Goal: Contribute content

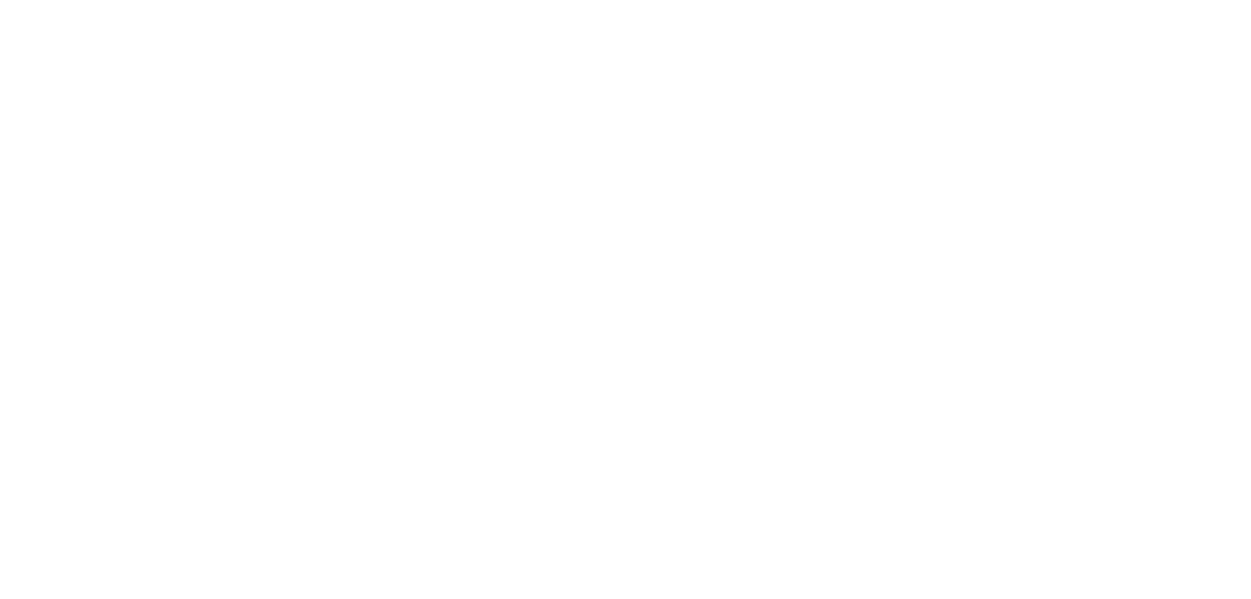
click at [1213, 0] on html "We're offline Leave a message" at bounding box center [625, 0] width 1251 height 0
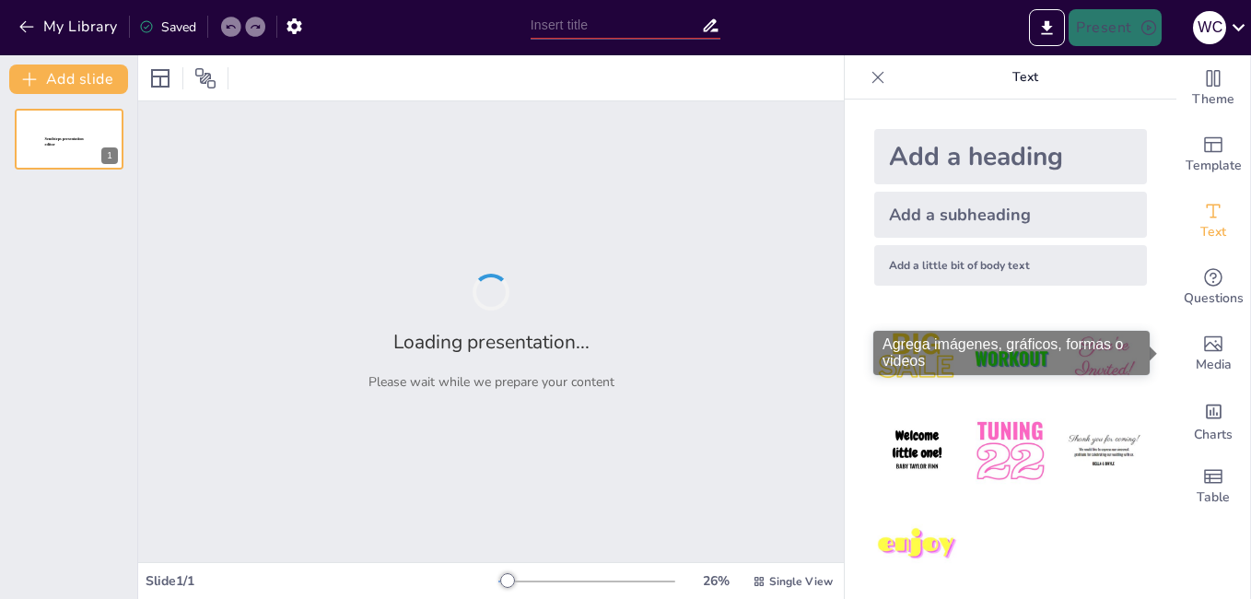
type input "W.A. Creative Studios: De la Visión a la Realidad. Tu Marca Propulsada por IA."
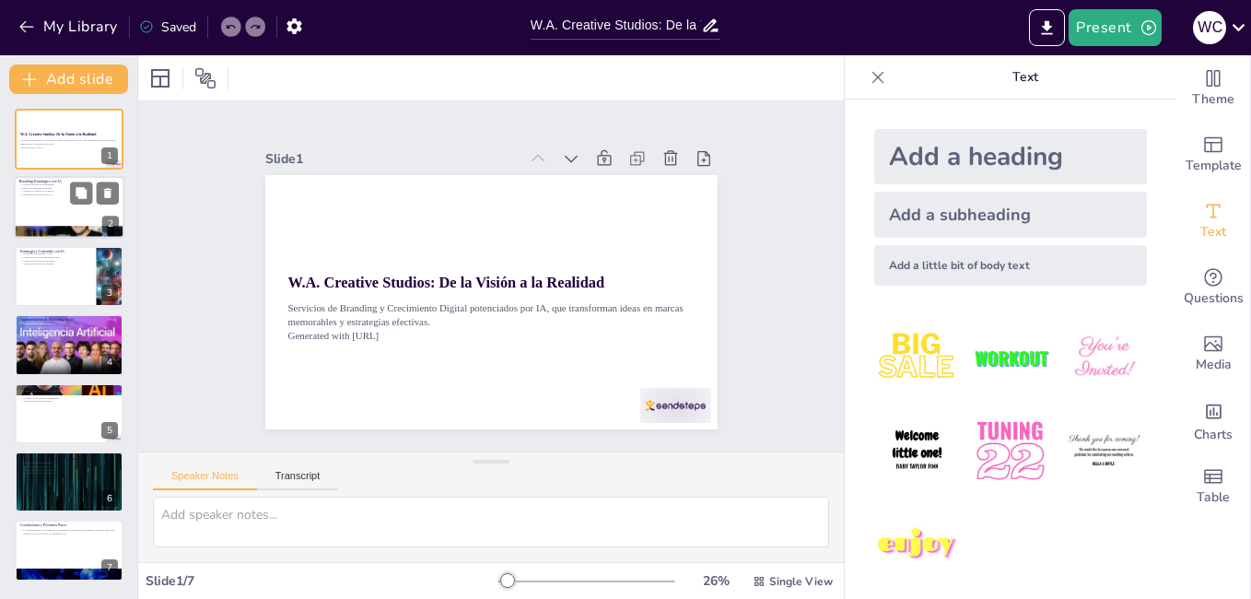
click at [55, 202] on div at bounding box center [69, 208] width 111 height 63
type textarea "La creación de marcas memorables es fundamental en el mundo actual. Utilizando …"
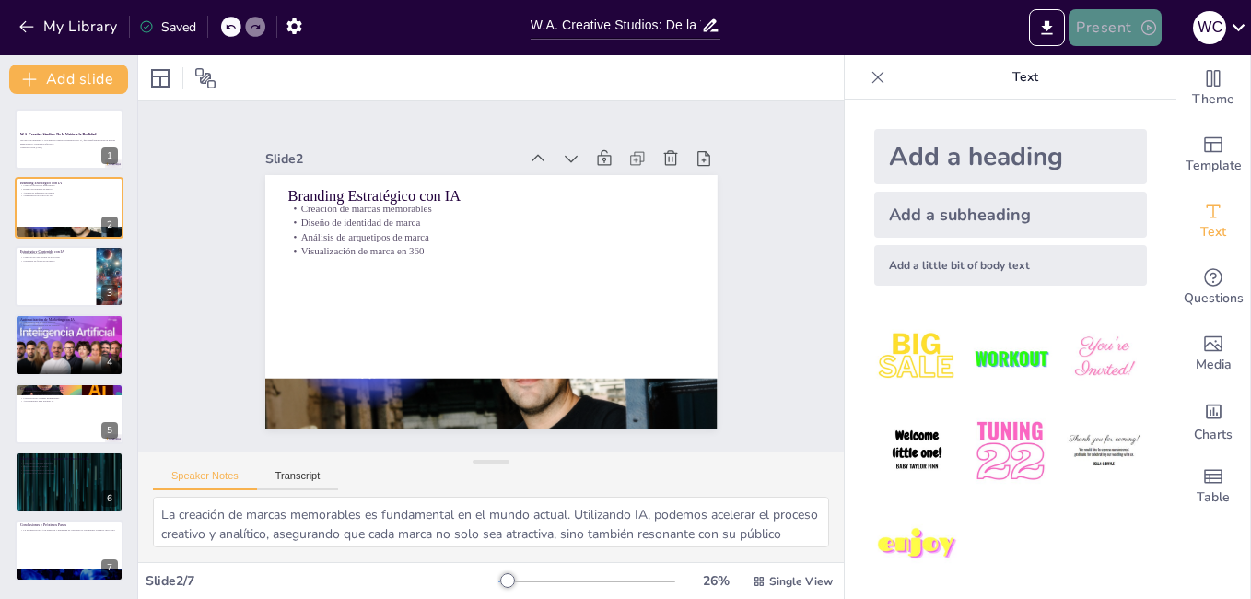
click at [1123, 13] on button "Present" at bounding box center [1115, 27] width 92 height 37
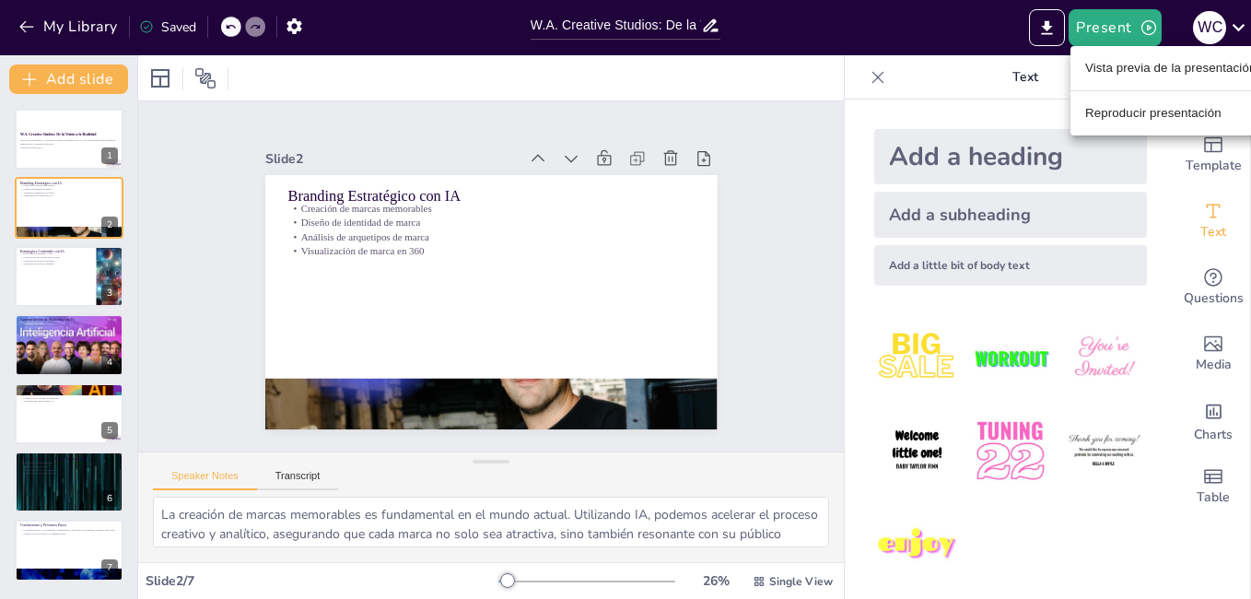
click at [1124, 61] on li "Vista previa de la presentación" at bounding box center [1171, 67] width 200 height 29
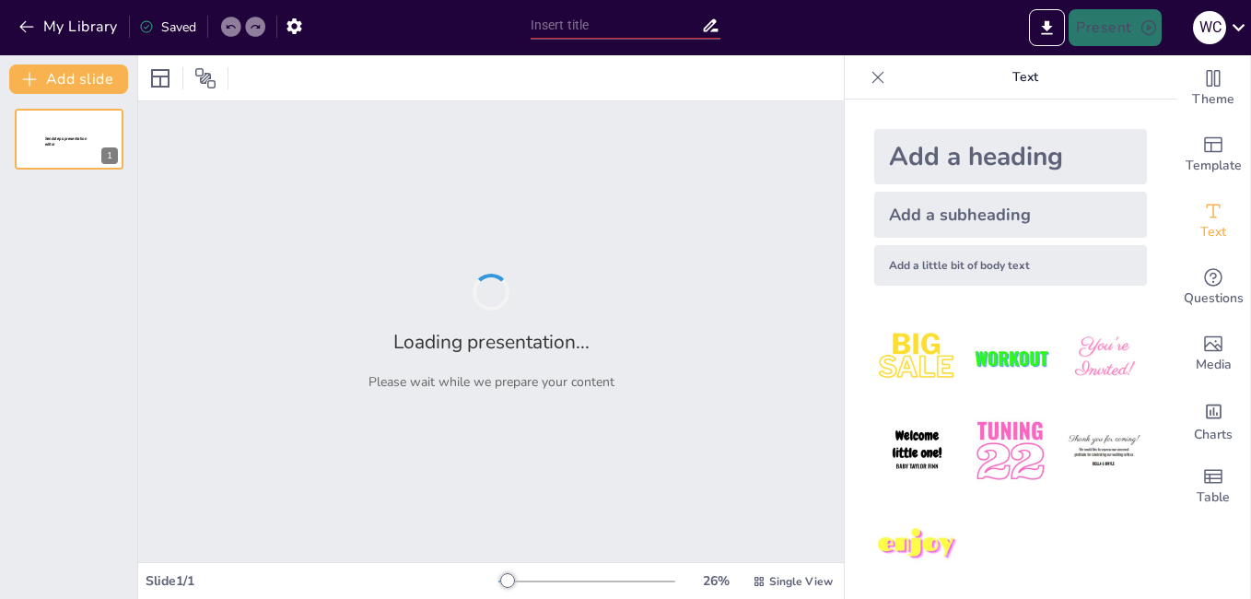
type input "W.A. Creative Studios: De la Visión a la Realidad. Tu Marca Propulsada por IA."
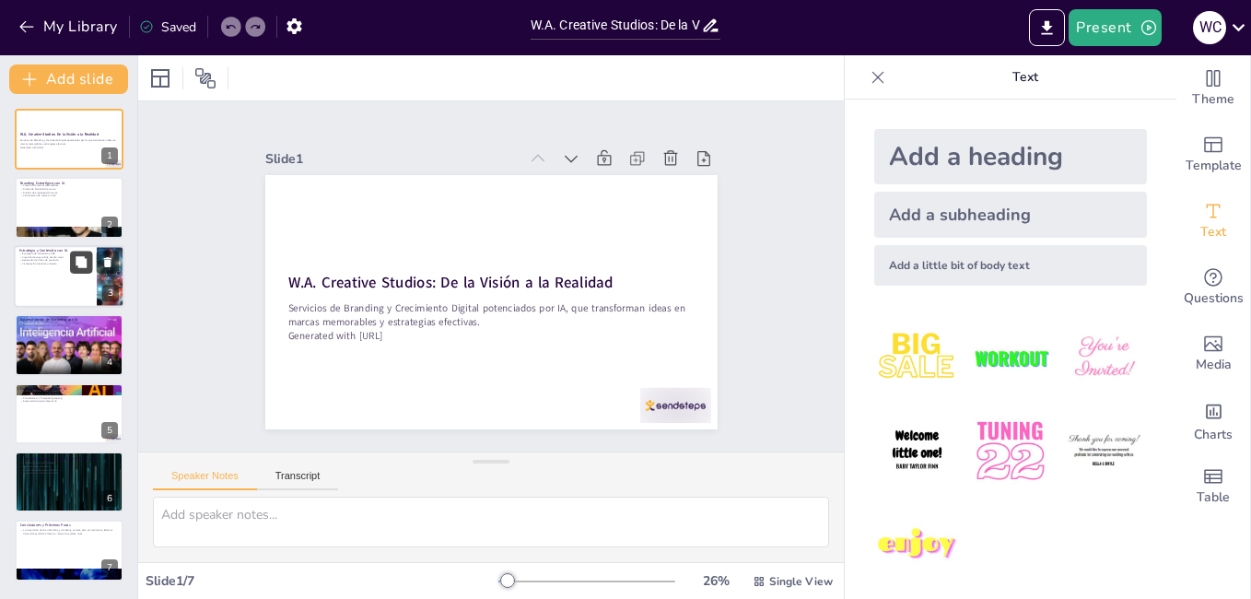
click at [79, 272] on button at bounding box center [81, 262] width 22 height 22
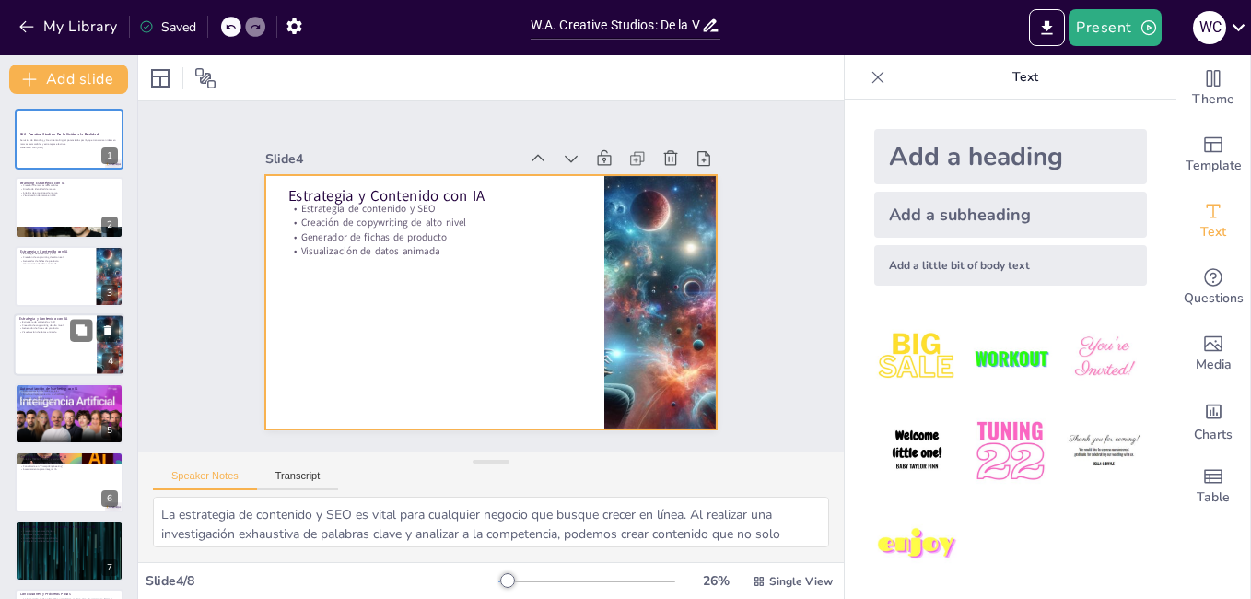
click at [61, 346] on div at bounding box center [69, 344] width 111 height 63
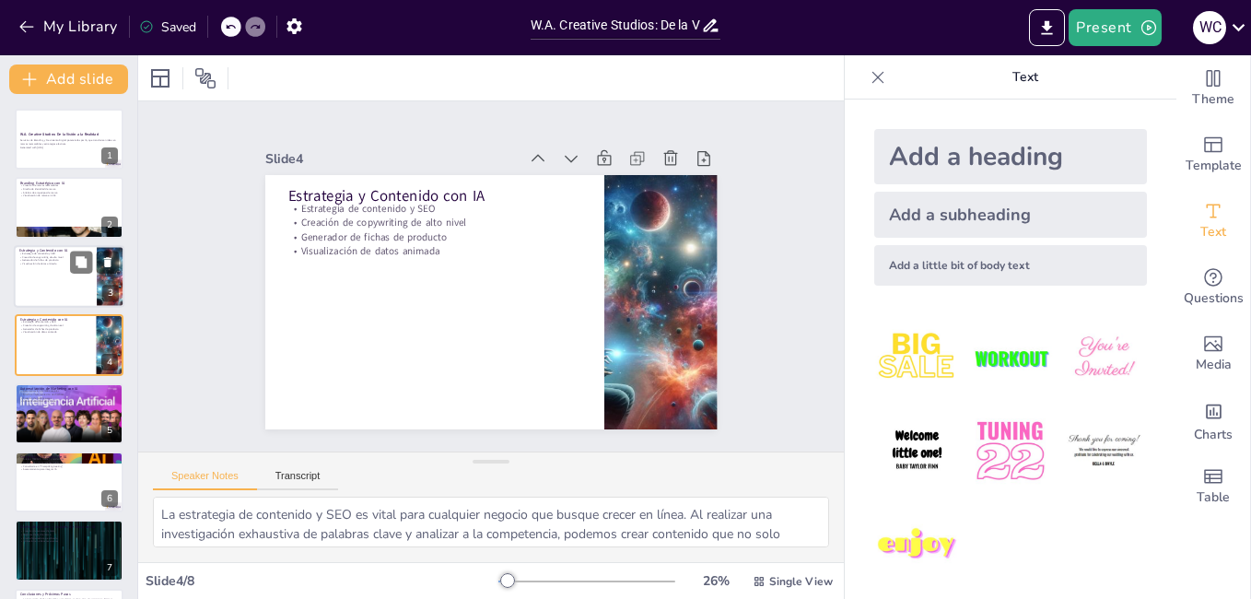
click at [48, 282] on div at bounding box center [69, 276] width 111 height 63
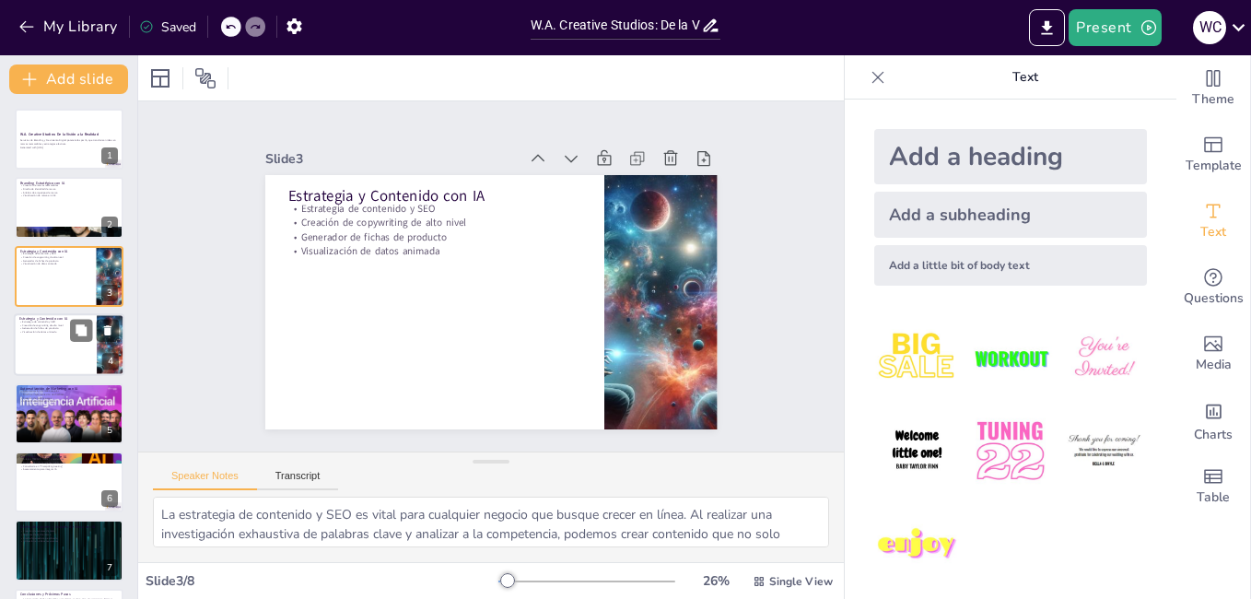
click at [46, 338] on div at bounding box center [69, 344] width 111 height 63
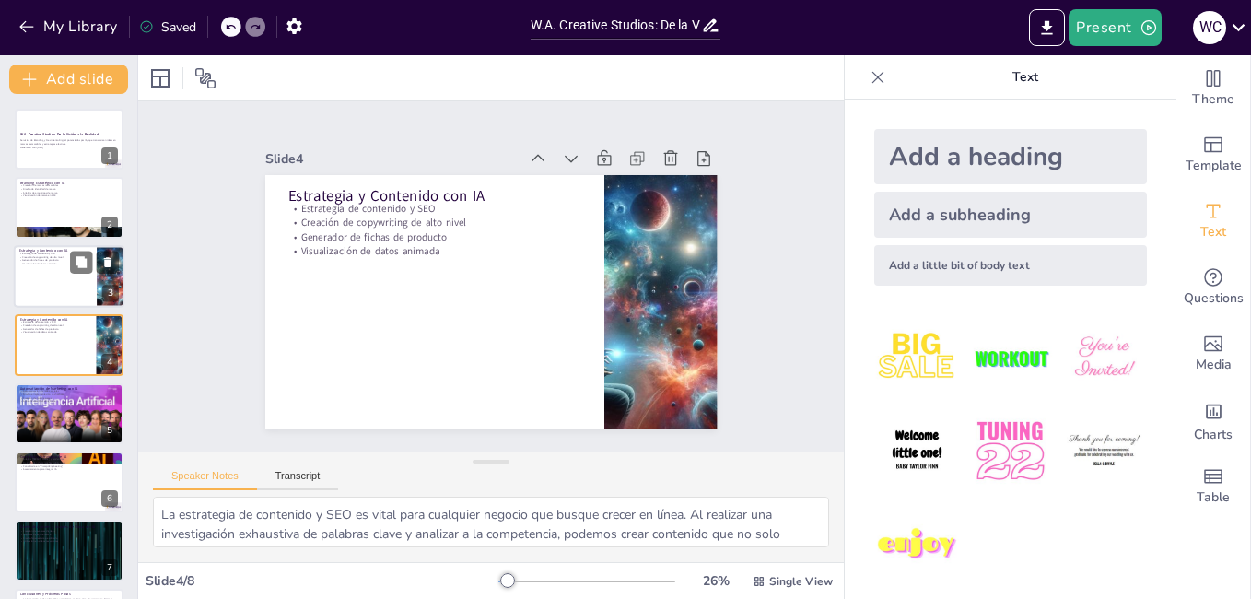
click at [50, 287] on div at bounding box center [69, 276] width 111 height 63
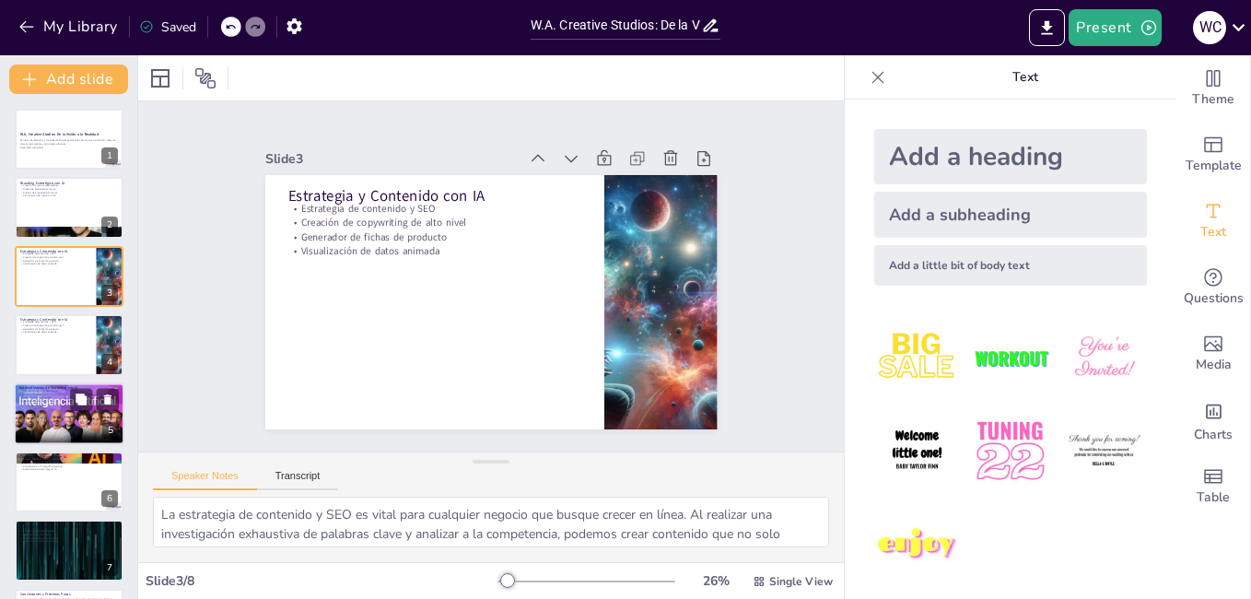
click at [42, 405] on div at bounding box center [69, 413] width 111 height 63
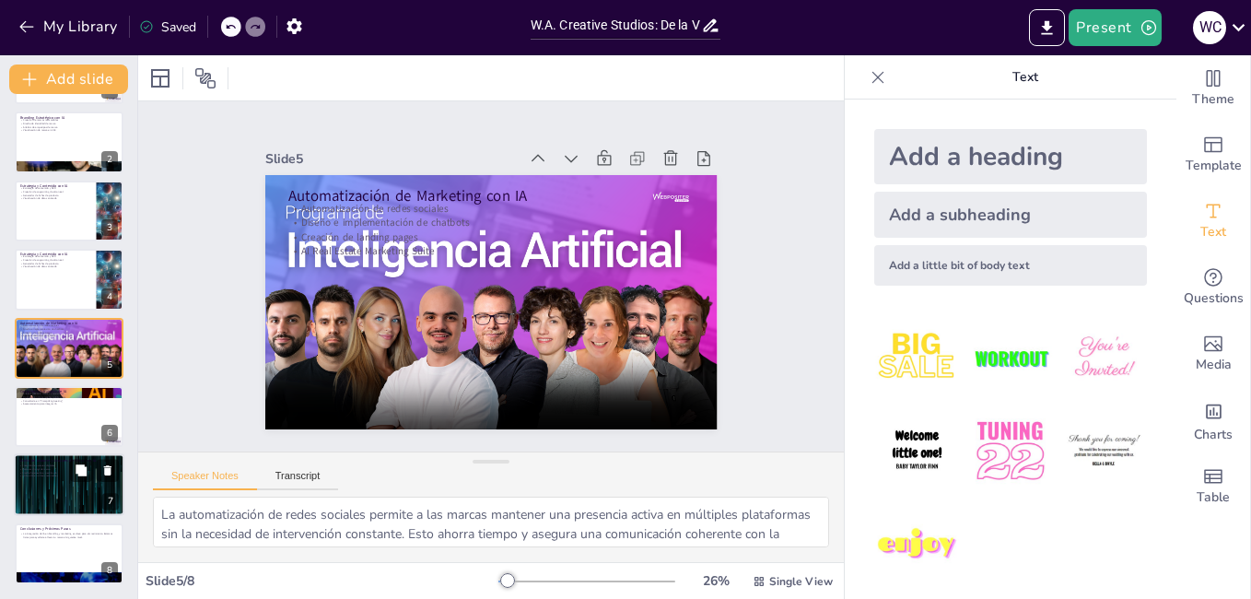
click at [60, 475] on p "Utilización en videos recurrentes" at bounding box center [69, 477] width 100 height 4
type textarea "La creación de avatares digitales permite a las marcas humanizar su presencia e…"
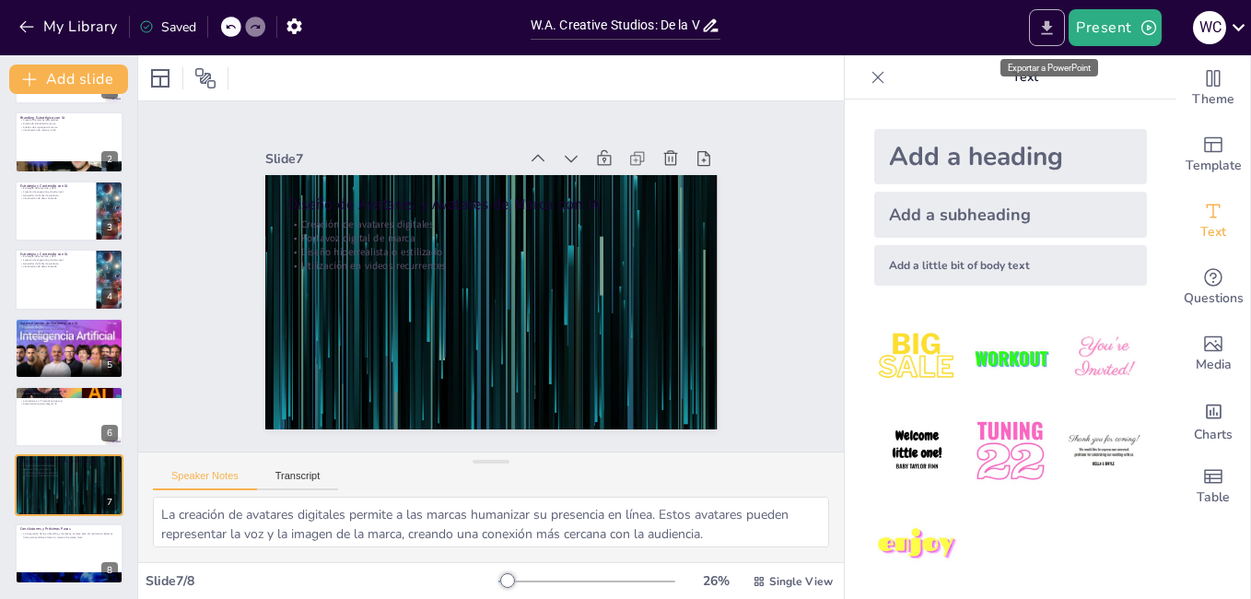
click at [1046, 25] on icon "Export to PowerPoint" at bounding box center [1046, 27] width 19 height 19
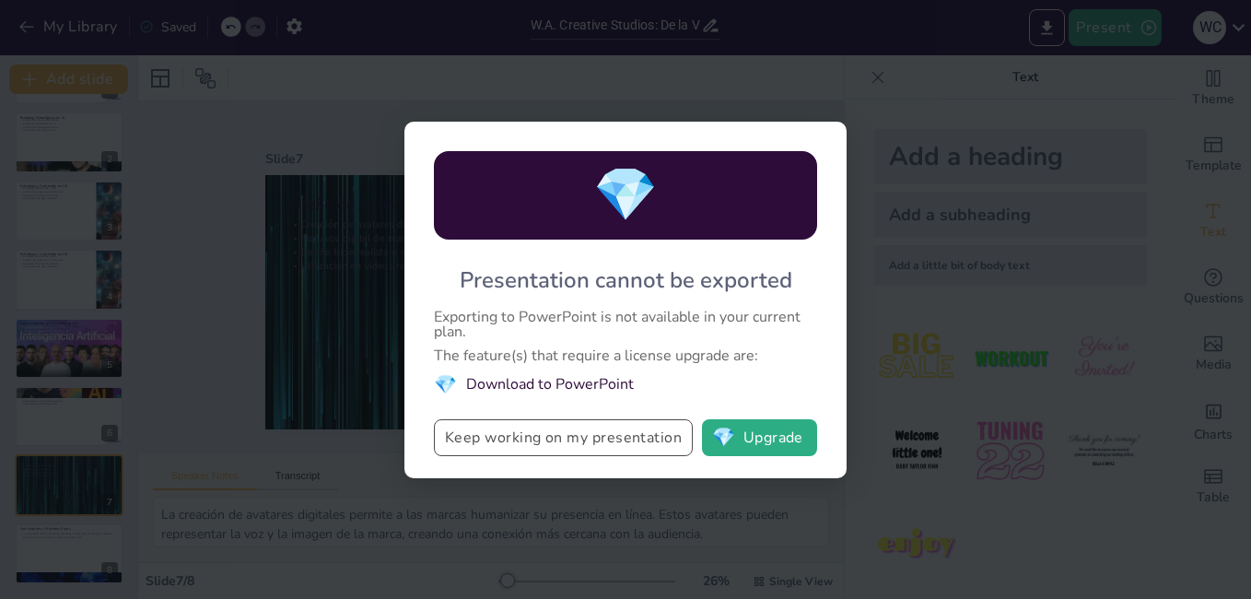
click at [504, 439] on button "Keep working on my presentation" at bounding box center [563, 437] width 259 height 37
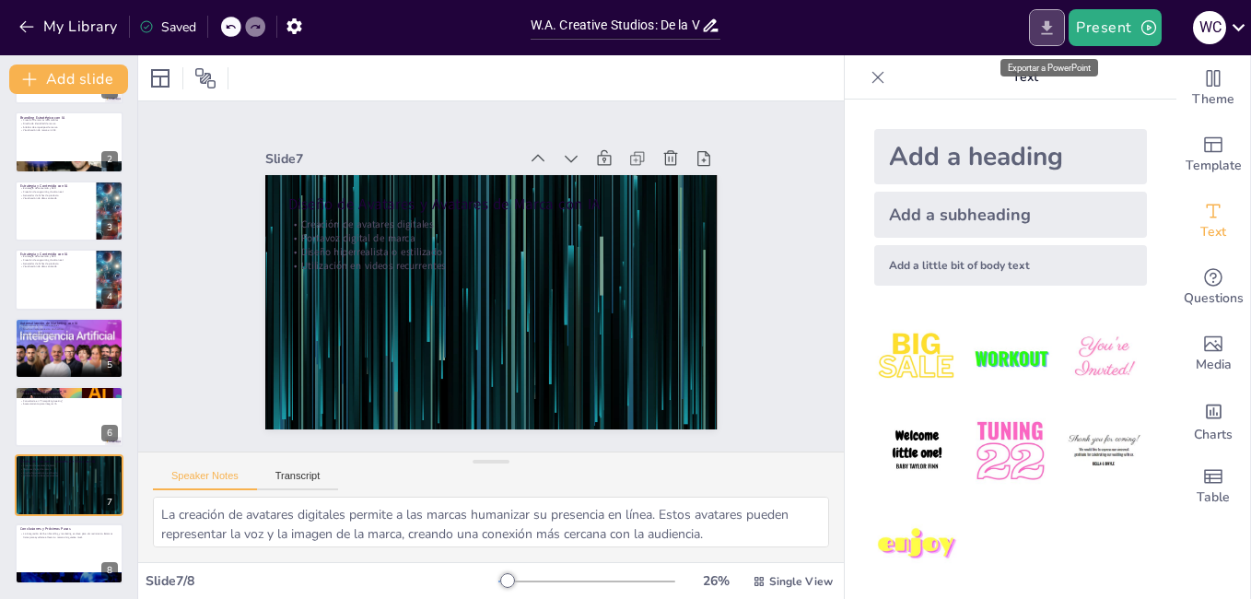
click at [1053, 23] on icon "Export to PowerPoint" at bounding box center [1046, 27] width 19 height 19
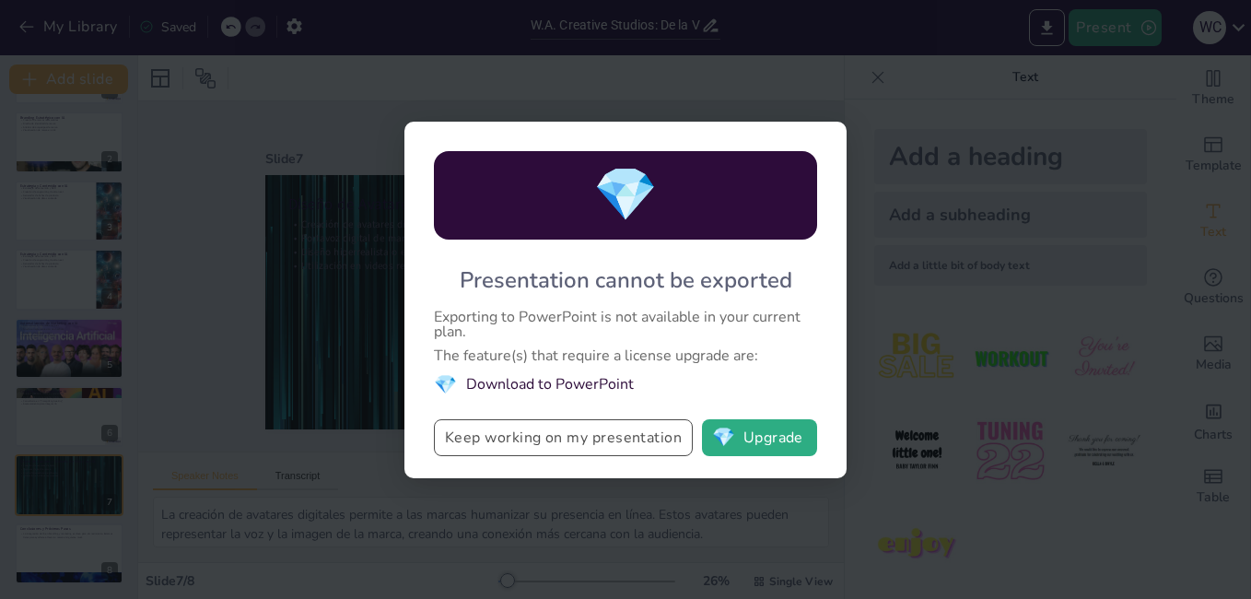
click at [611, 441] on button "Keep working on my presentation" at bounding box center [563, 437] width 259 height 37
